Goal: Transaction & Acquisition: Purchase product/service

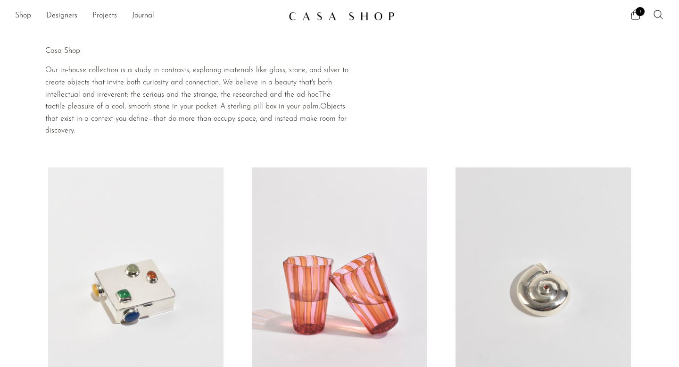
click at [19, 18] on link "Shop" at bounding box center [23, 16] width 16 height 12
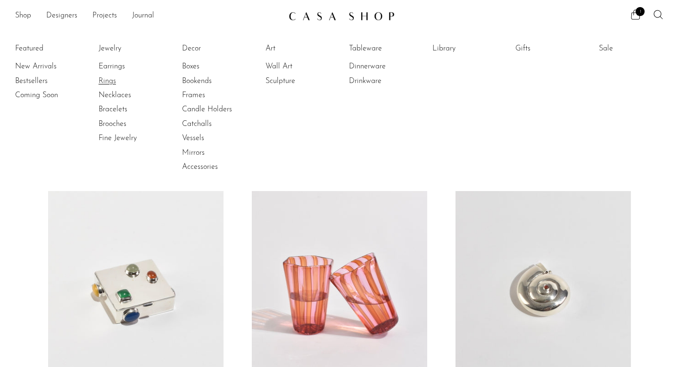
click at [102, 83] on link "Rings" at bounding box center [134, 81] width 71 height 10
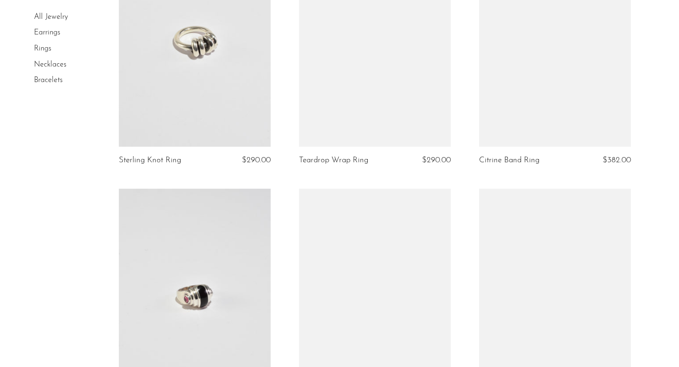
scroll to position [1172, 0]
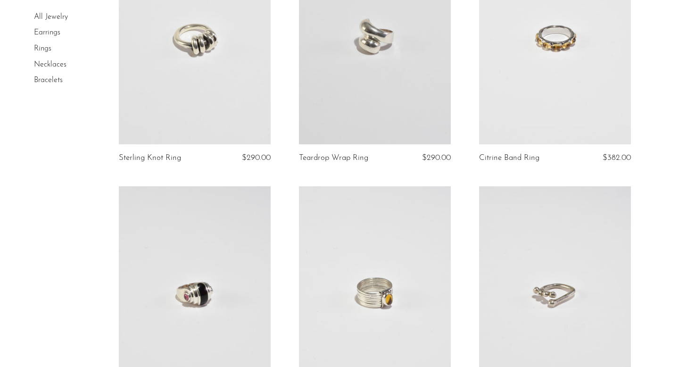
click at [133, 160] on link "Sterling Knot Ring" at bounding box center [150, 158] width 62 height 8
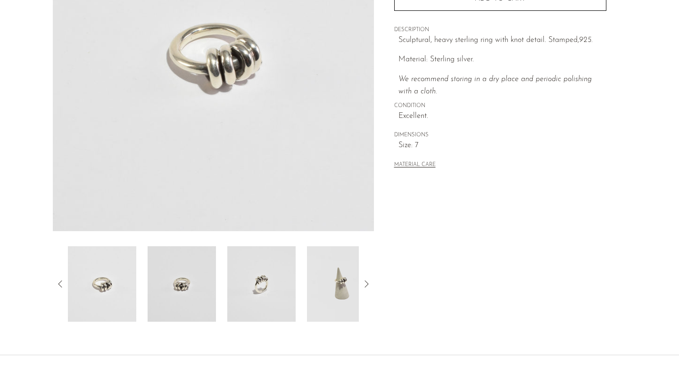
scroll to position [247, 0]
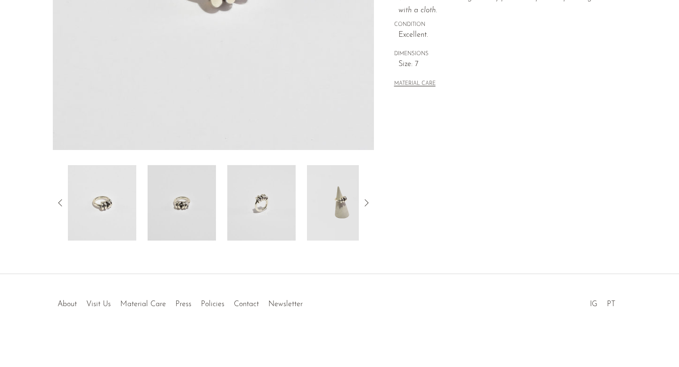
click at [341, 207] on img at bounding box center [341, 202] width 68 height 75
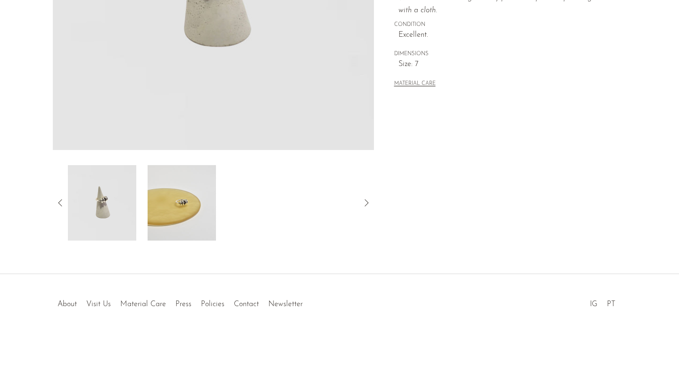
click at [175, 209] on img at bounding box center [182, 202] width 68 height 75
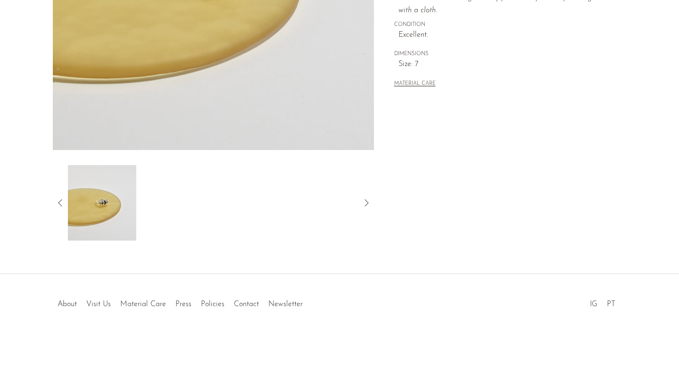
click at [57, 201] on icon at bounding box center [60, 202] width 11 height 11
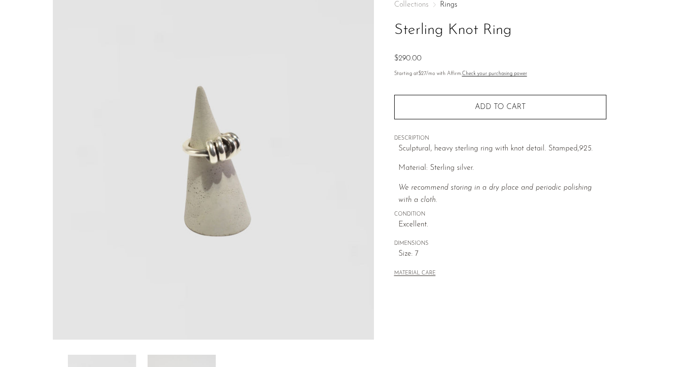
scroll to position [0, 0]
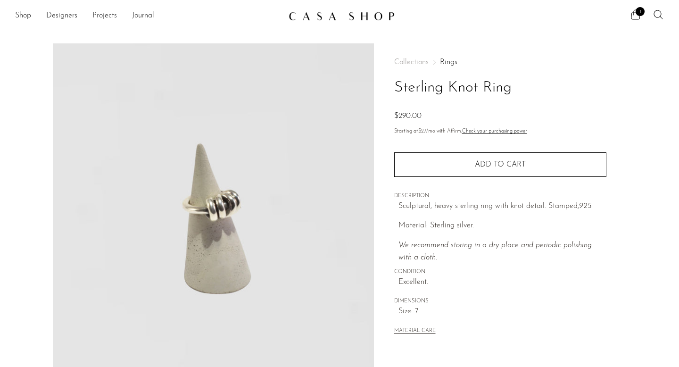
click at [632, 16] on icon at bounding box center [635, 14] width 11 height 11
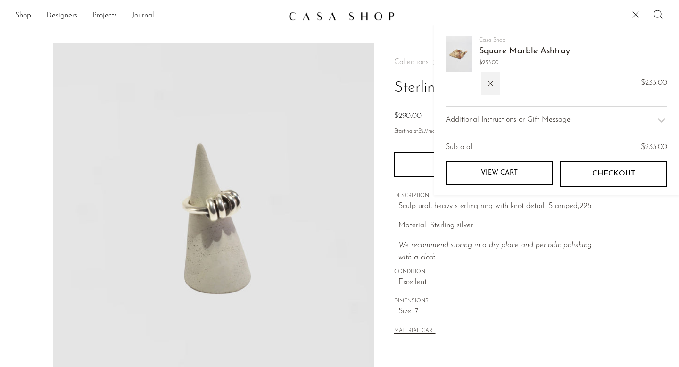
click at [632, 18] on icon at bounding box center [635, 14] width 11 height 11
